Goal: Transaction & Acquisition: Purchase product/service

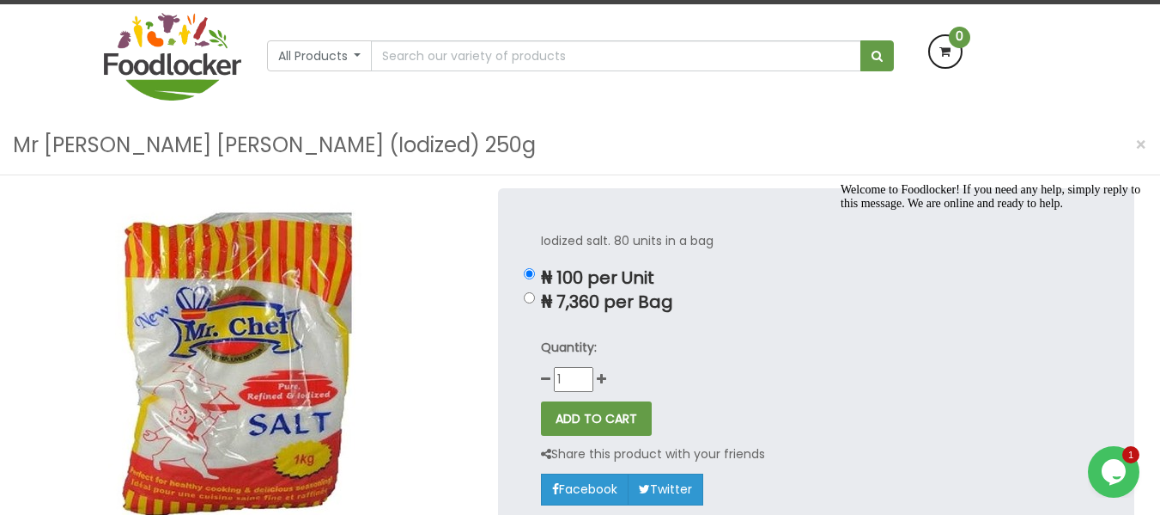
scroll to position [103, 0]
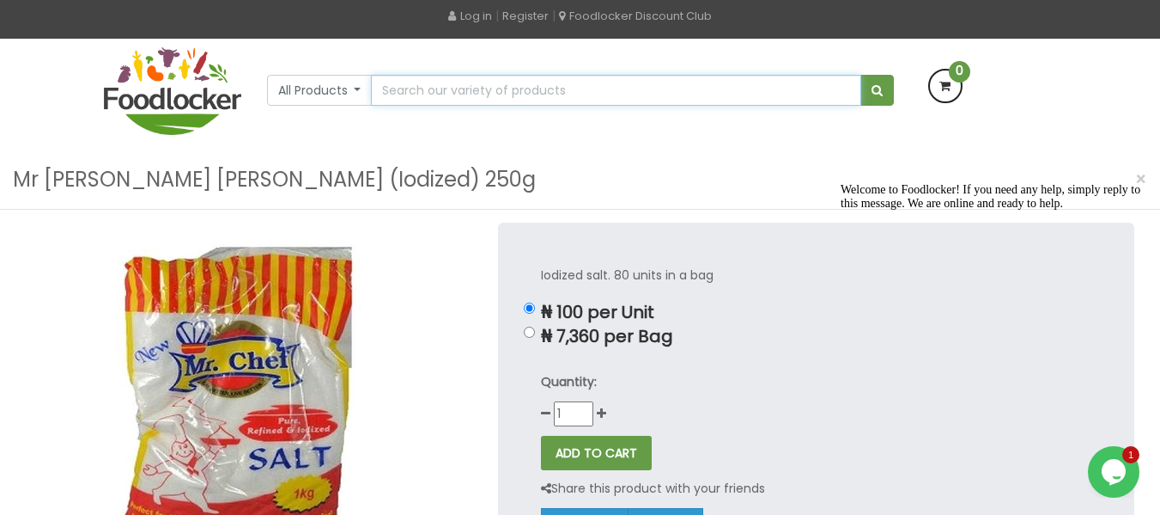
click at [436, 90] on input "text" at bounding box center [616, 90] width 490 height 31
type input "Mr [PERSON_NAME] [PERSON_NAME] (Iodized) 500g"
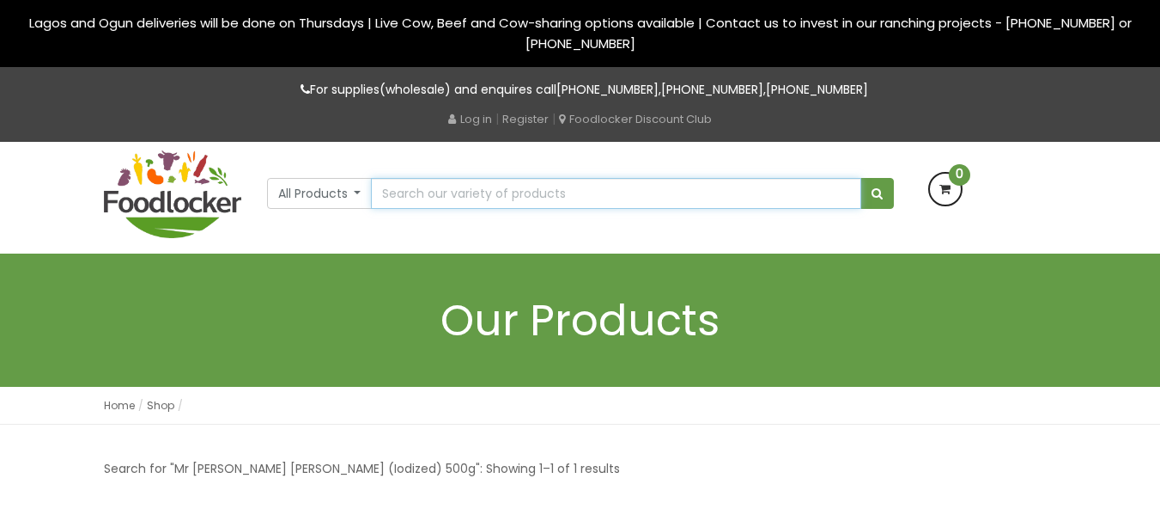
click at [475, 194] on input "text" at bounding box center [616, 193] width 490 height 31
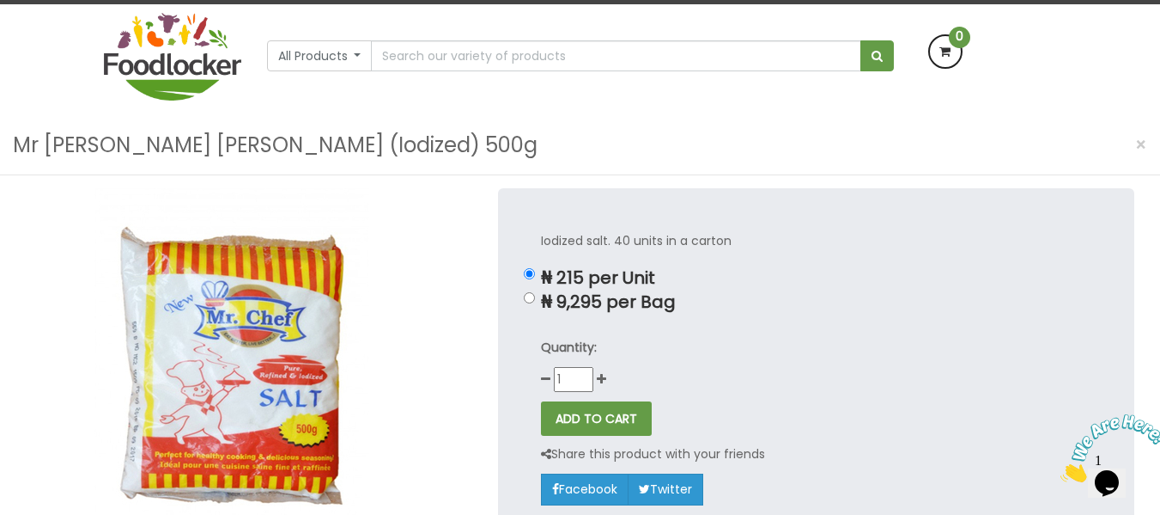
scroll to position [103, 0]
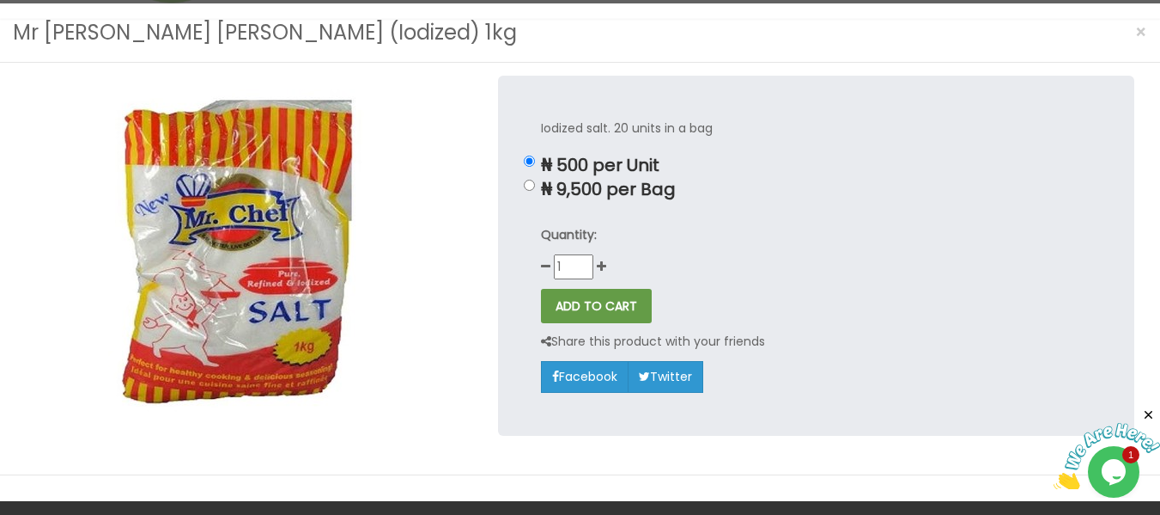
scroll to position [137, 0]
